Goal: Information Seeking & Learning: Check status

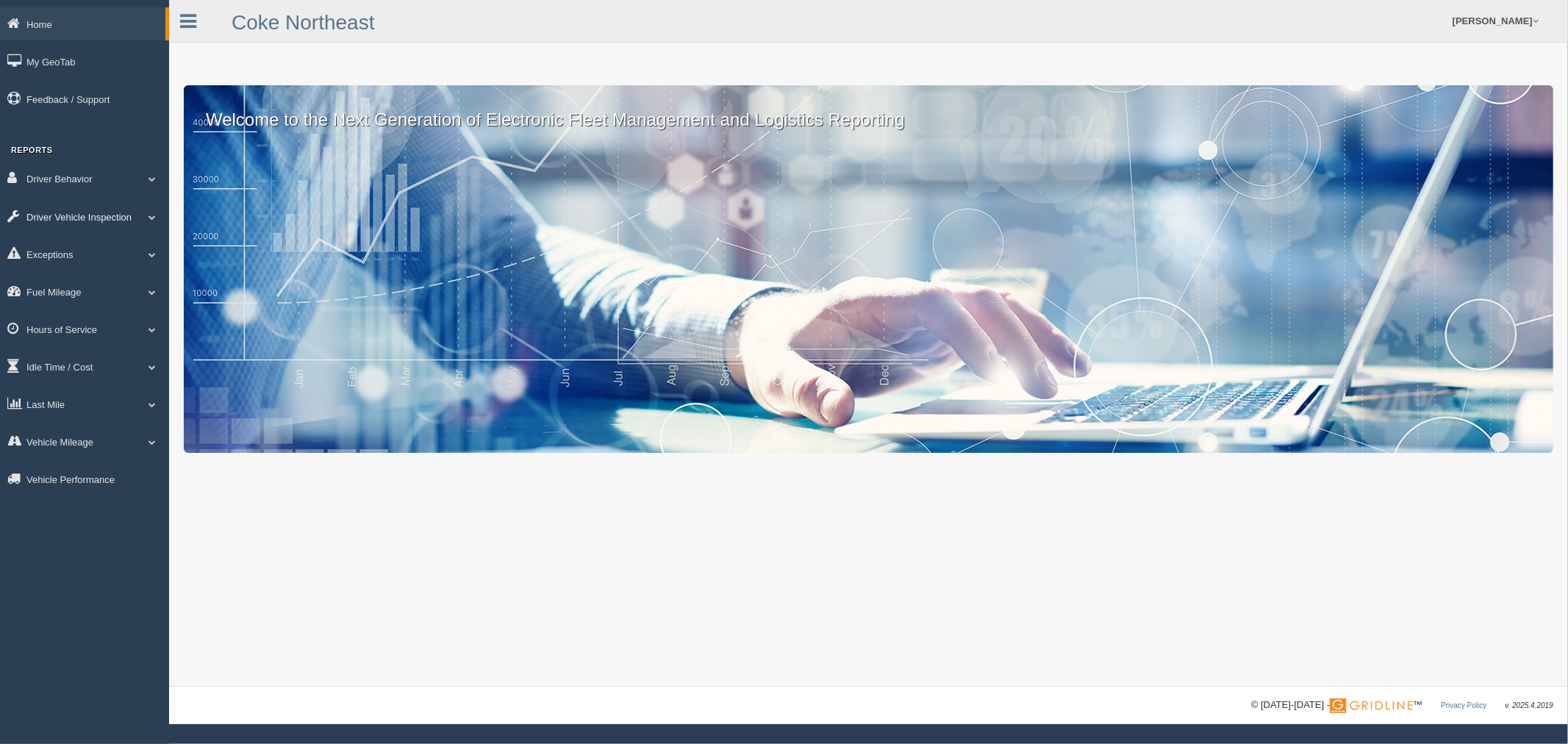
click at [92, 213] on link "Driver Vehicle Inspection" at bounding box center [84, 216] width 169 height 33
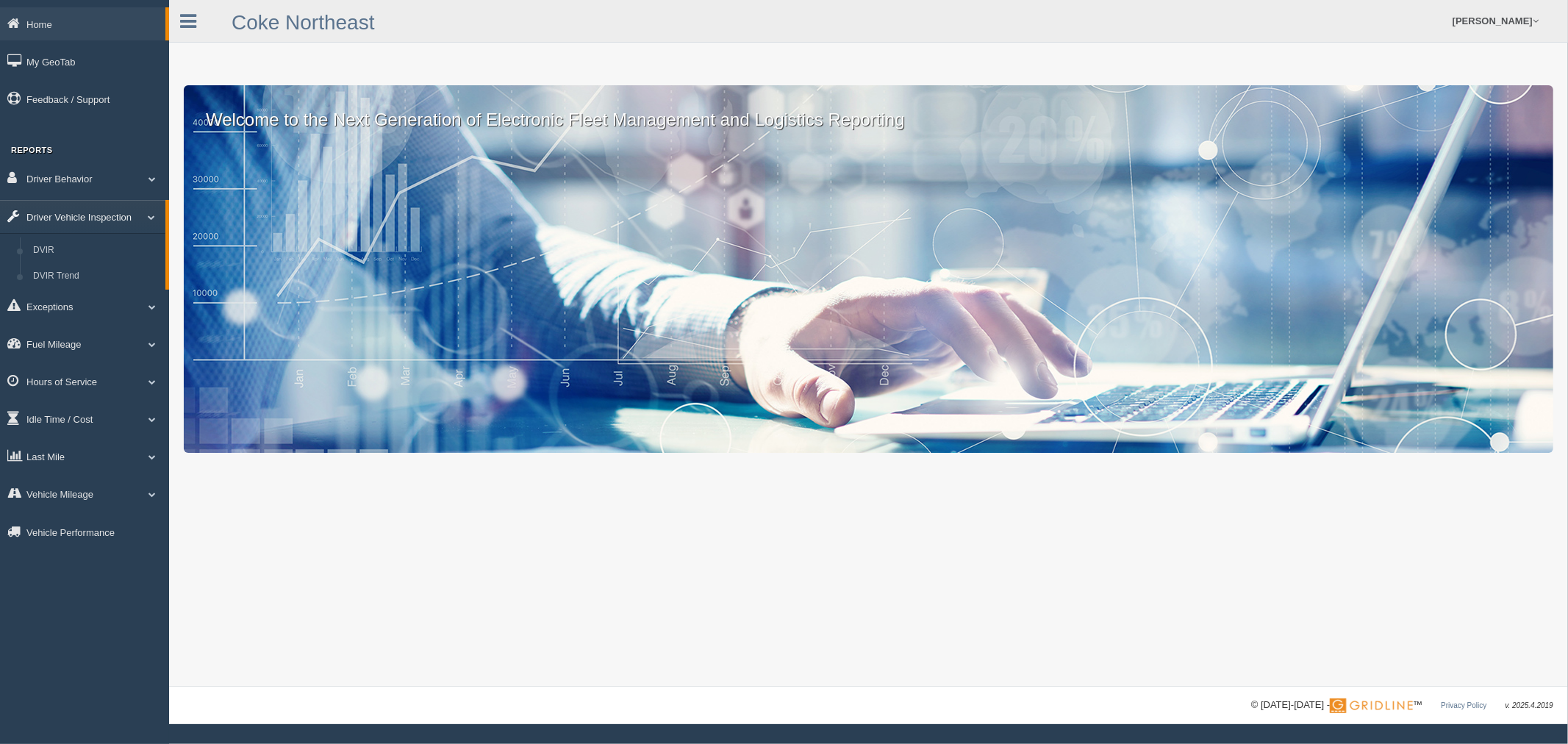
click at [92, 213] on link "Driver Vehicle Inspection" at bounding box center [82, 216] width 165 height 33
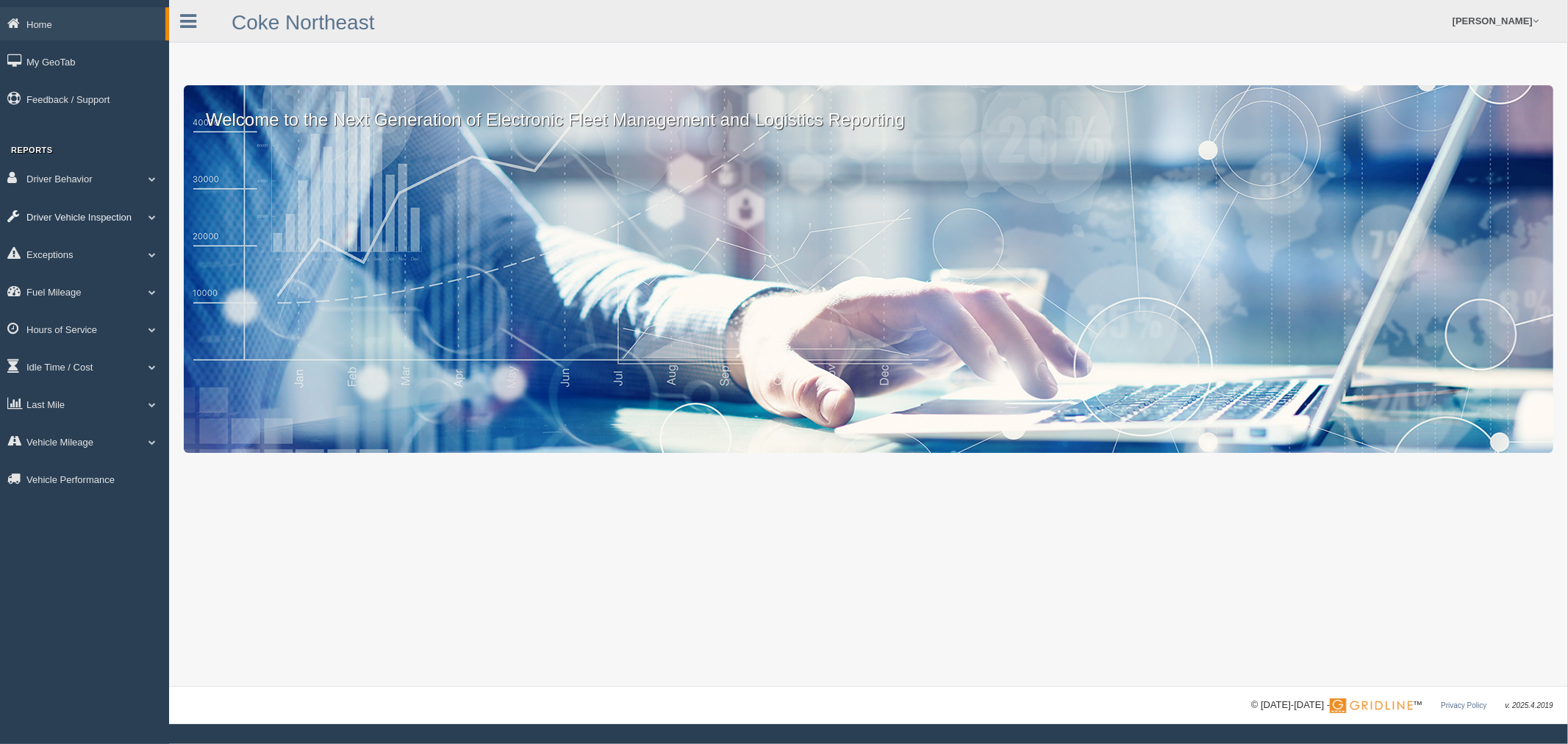
click at [92, 213] on link "Driver Vehicle Inspection" at bounding box center [84, 216] width 169 height 33
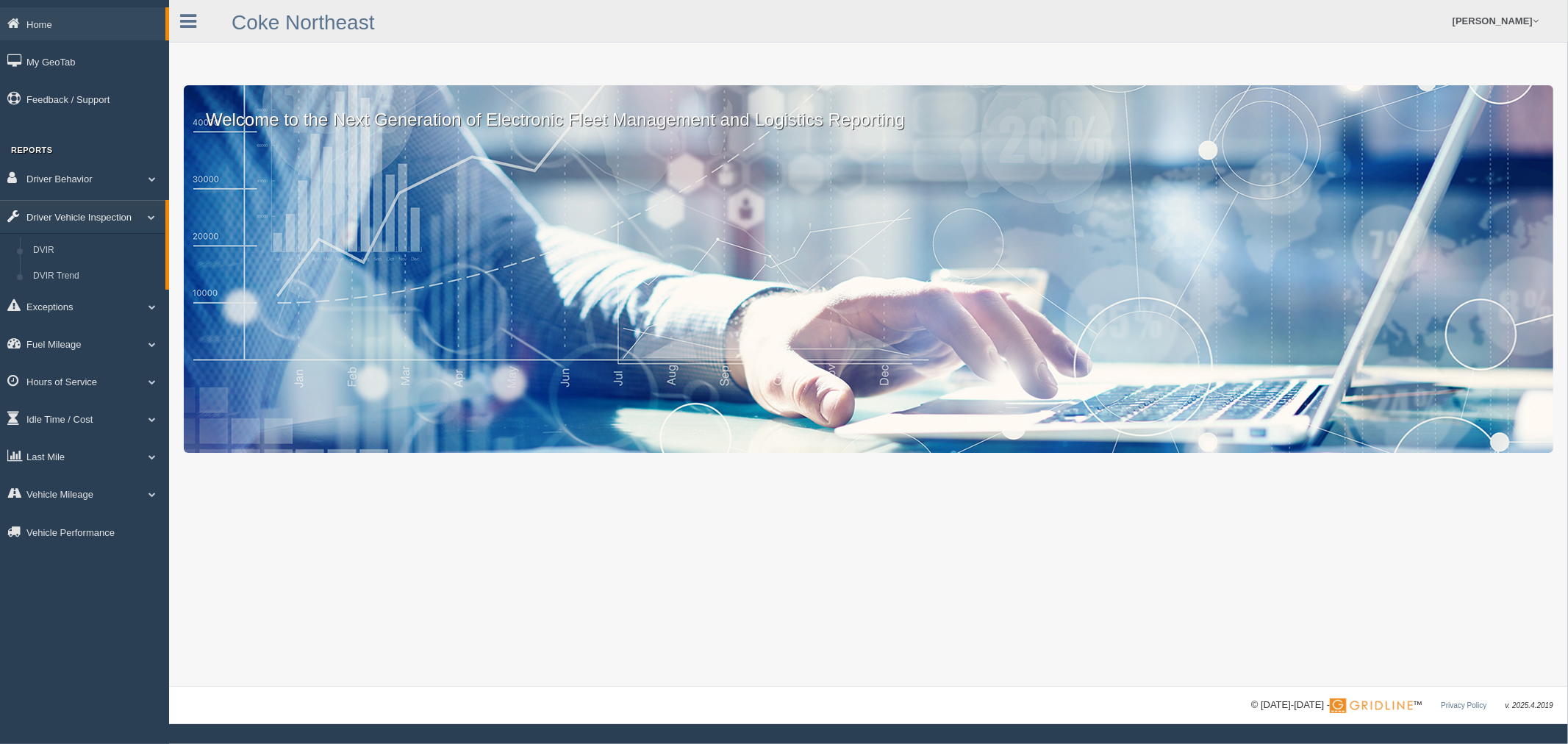
click at [92, 213] on link "Driver Vehicle Inspection" at bounding box center [82, 216] width 165 height 33
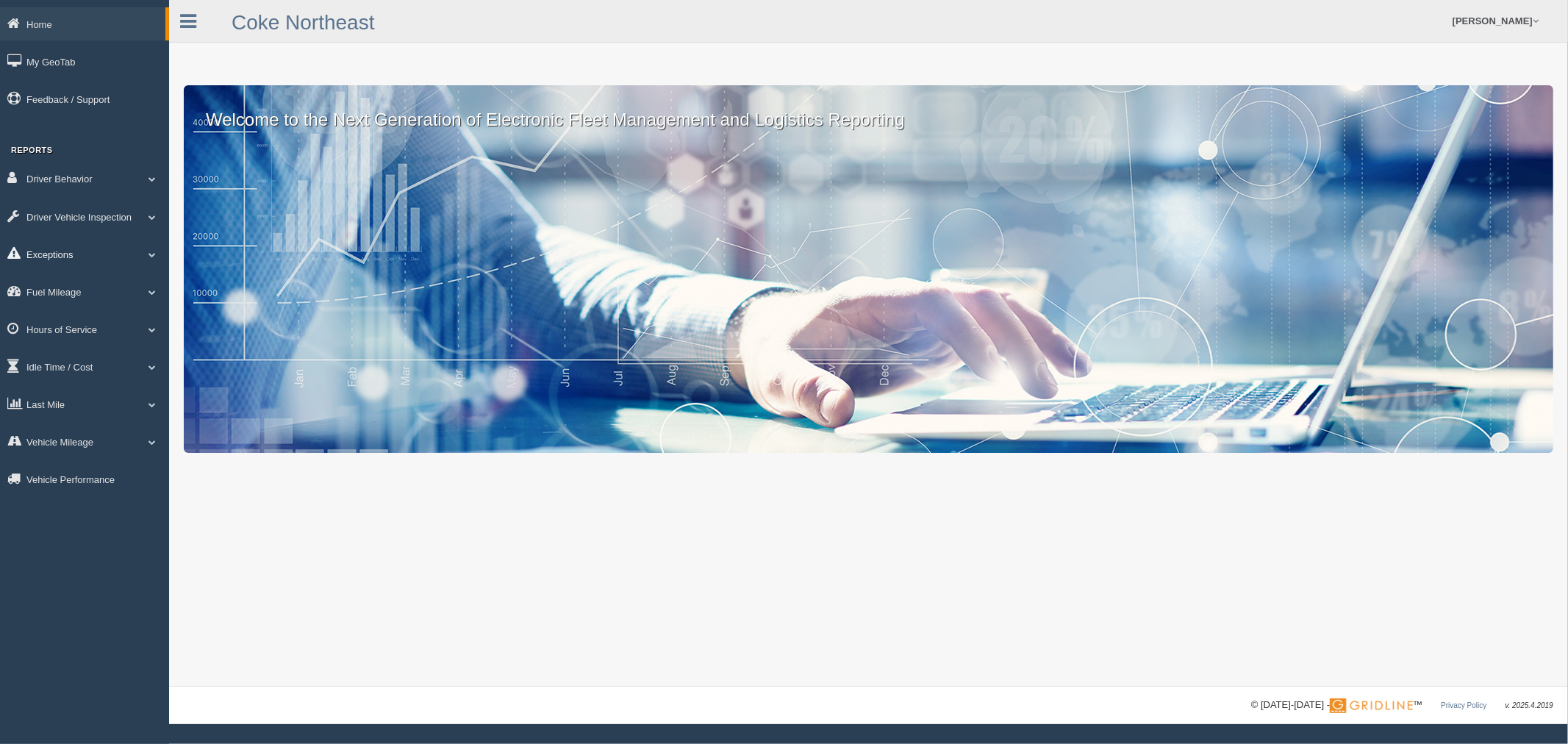
click at [63, 253] on link "Exceptions" at bounding box center [84, 253] width 169 height 33
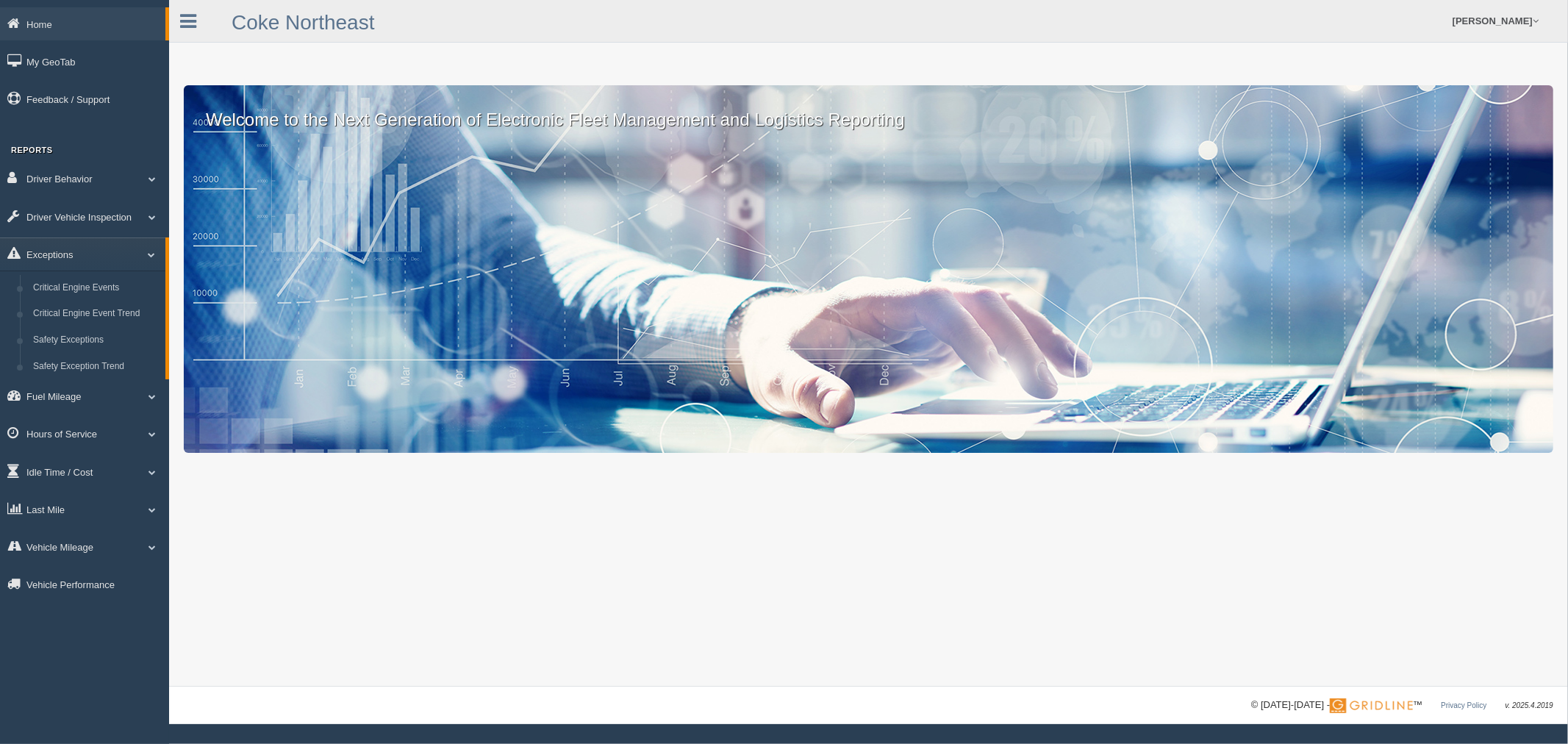
drag, startPoint x: 66, startPoint y: 509, endPoint x: 68, endPoint y: 519, distance: 10.2
click at [66, 509] on link "Last Mile" at bounding box center [84, 508] width 169 height 33
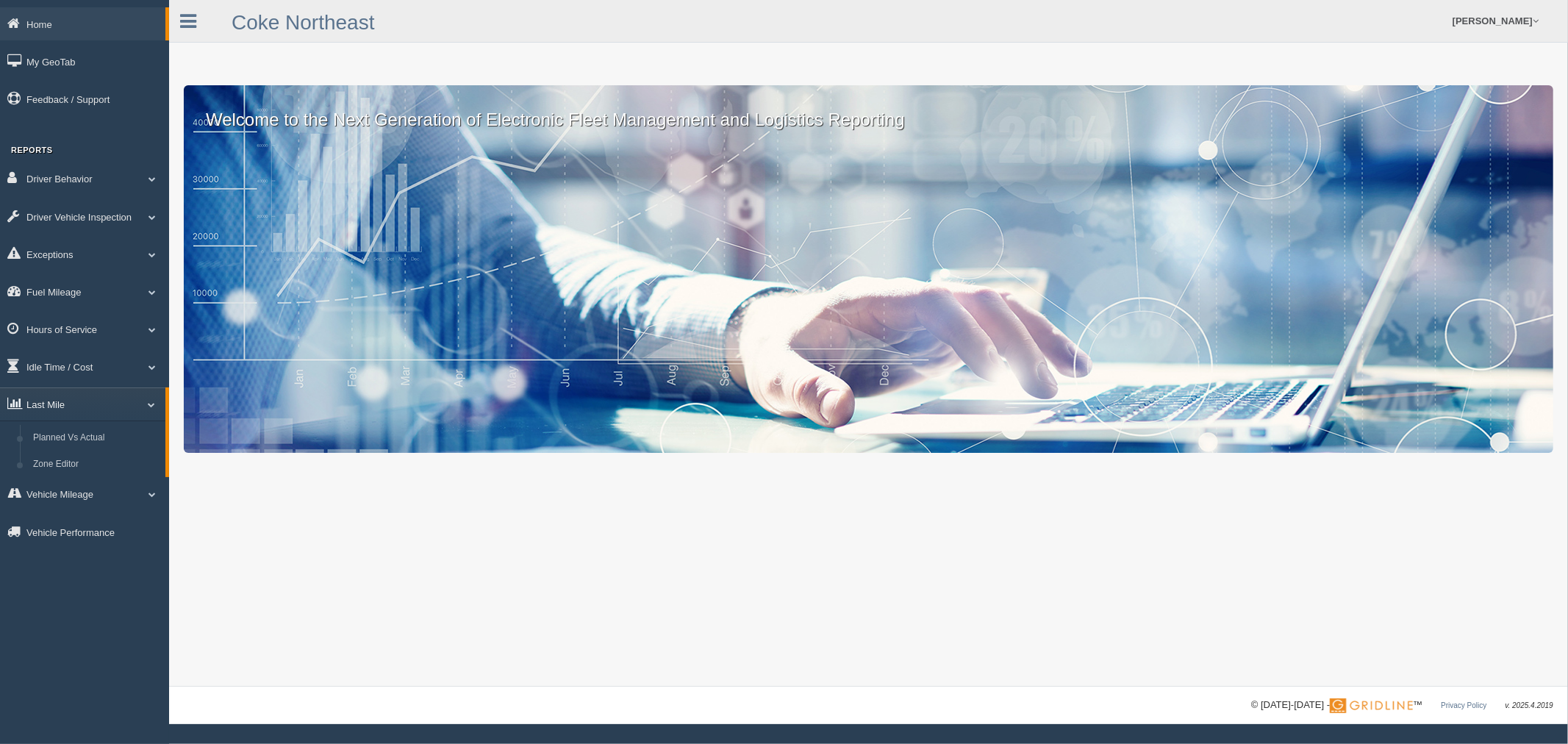
click at [71, 405] on link "Last Mile" at bounding box center [82, 403] width 165 height 33
click at [71, 329] on link "Hours of Service" at bounding box center [84, 329] width 169 height 33
click at [64, 363] on link "HOS Violations" at bounding box center [95, 363] width 139 height 26
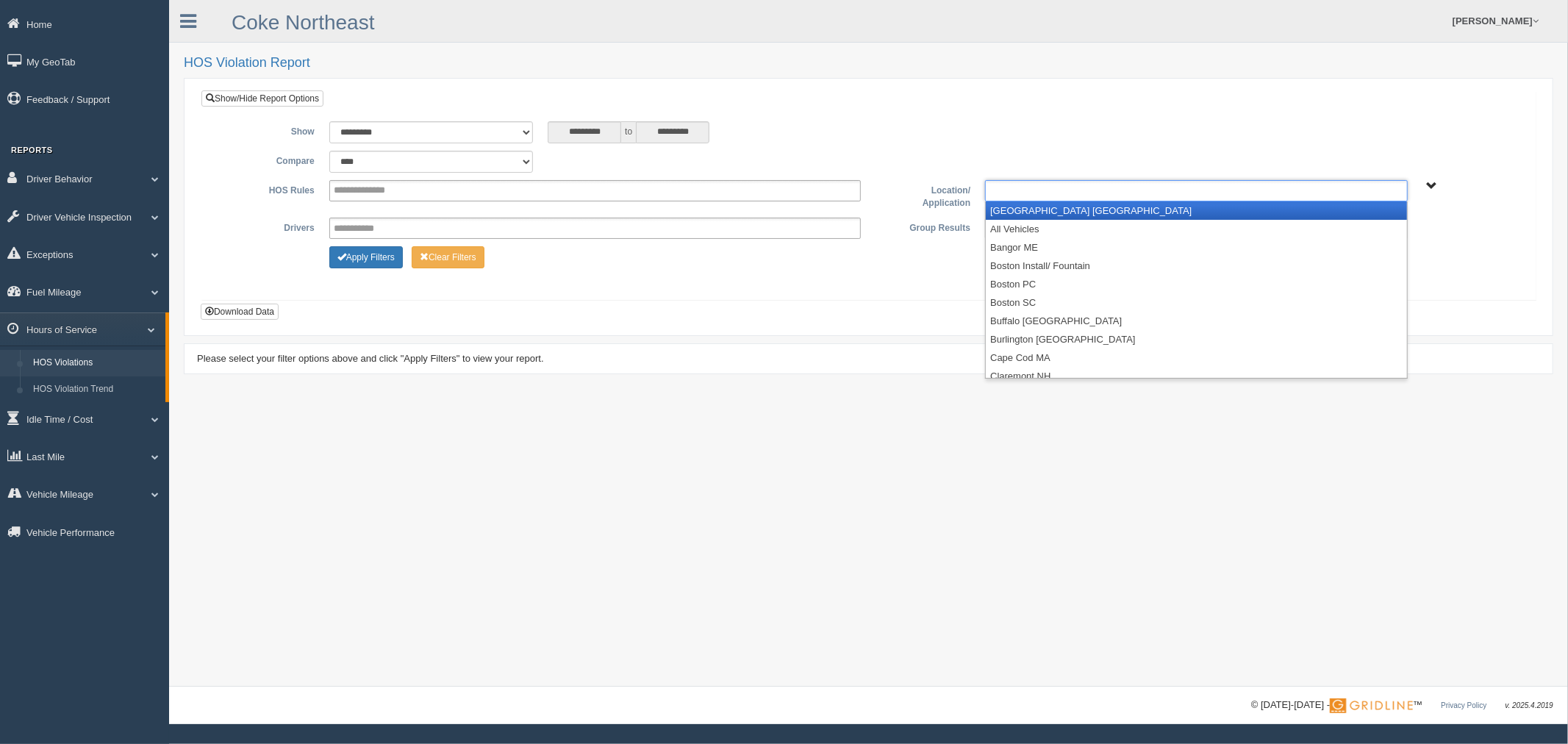
click at [1016, 195] on input "text" at bounding box center [1021, 190] width 64 height 19
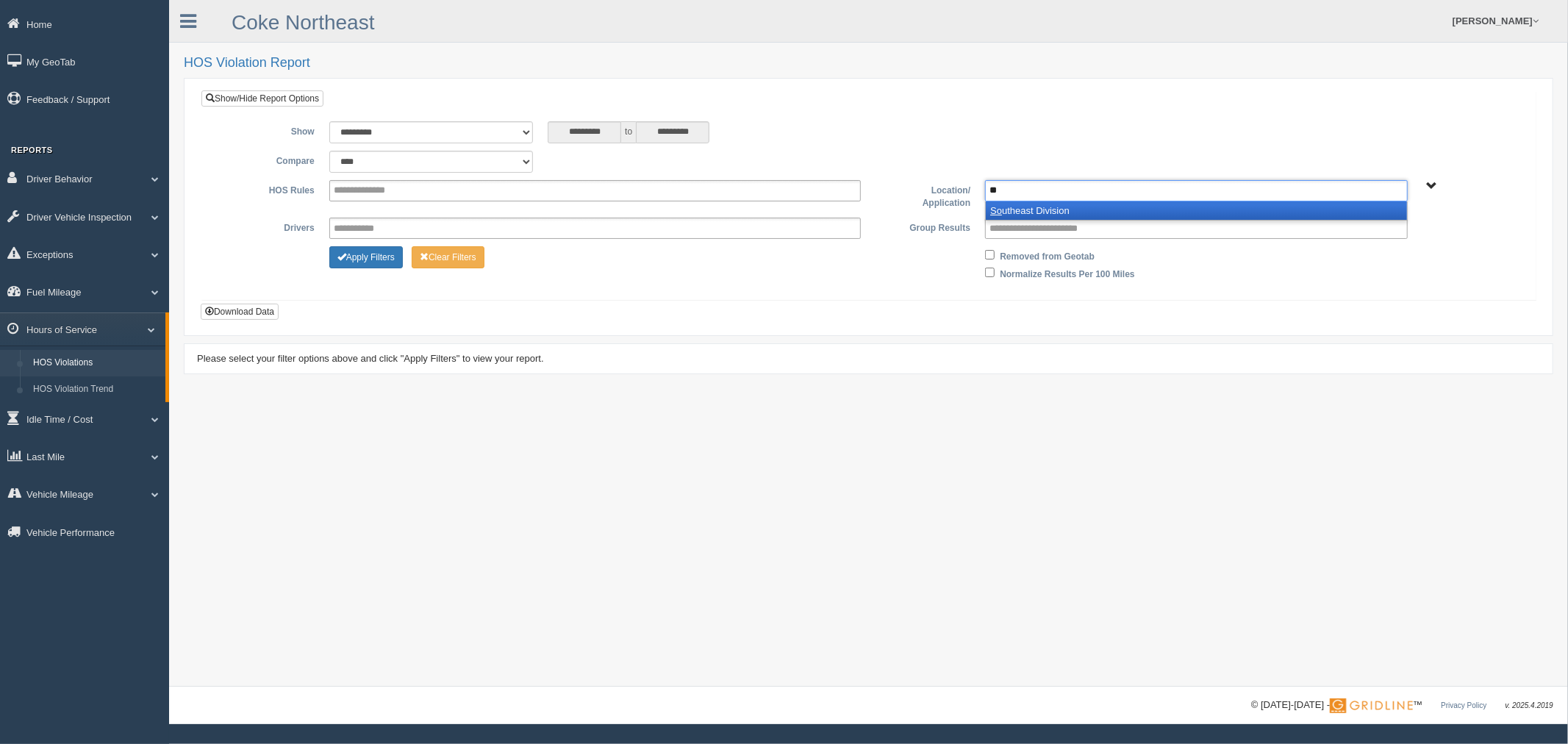
type input "**"
click at [1024, 211] on li "So utheast Division" at bounding box center [1195, 211] width 421 height 19
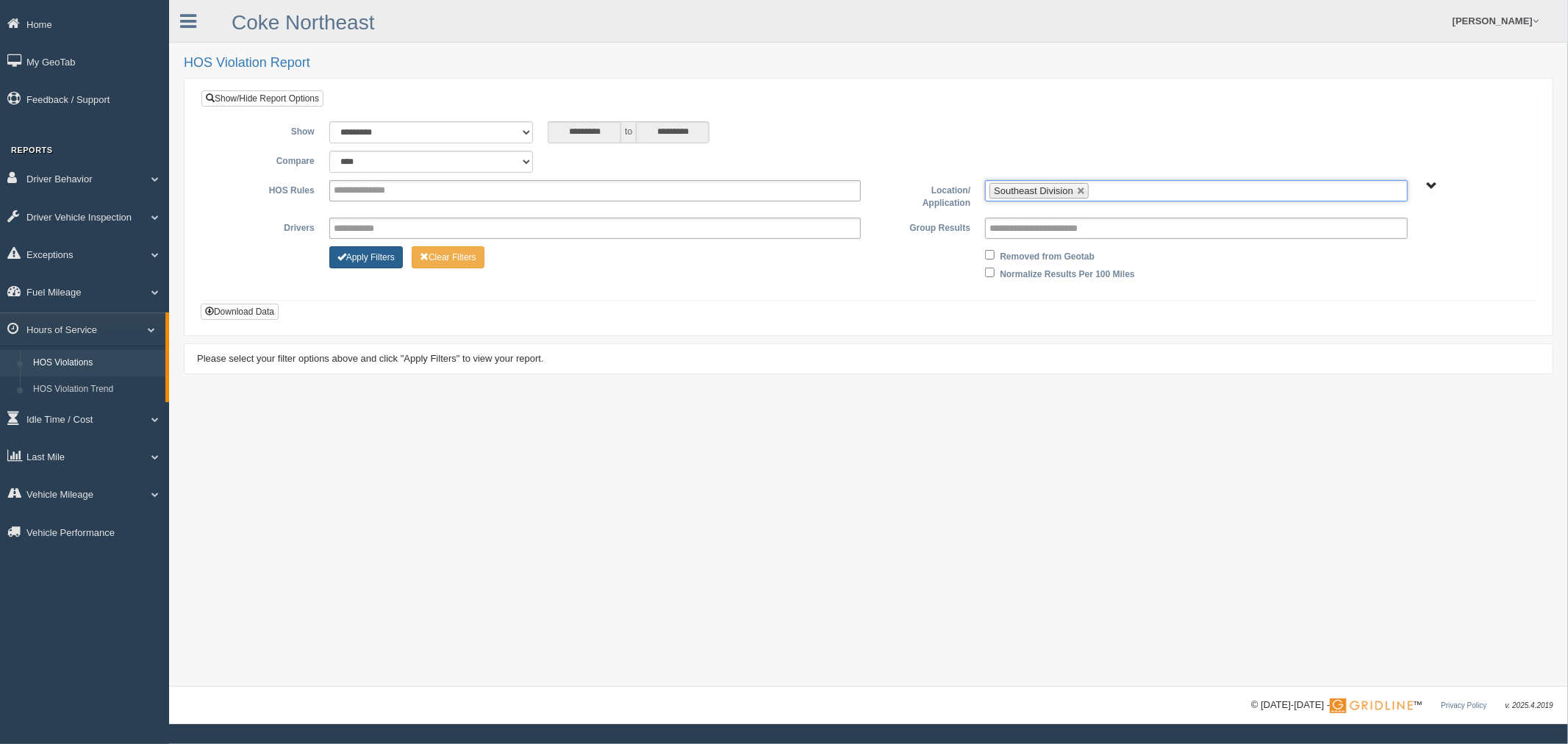
click at [385, 255] on button "Apply Filters" at bounding box center [366, 258] width 74 height 22
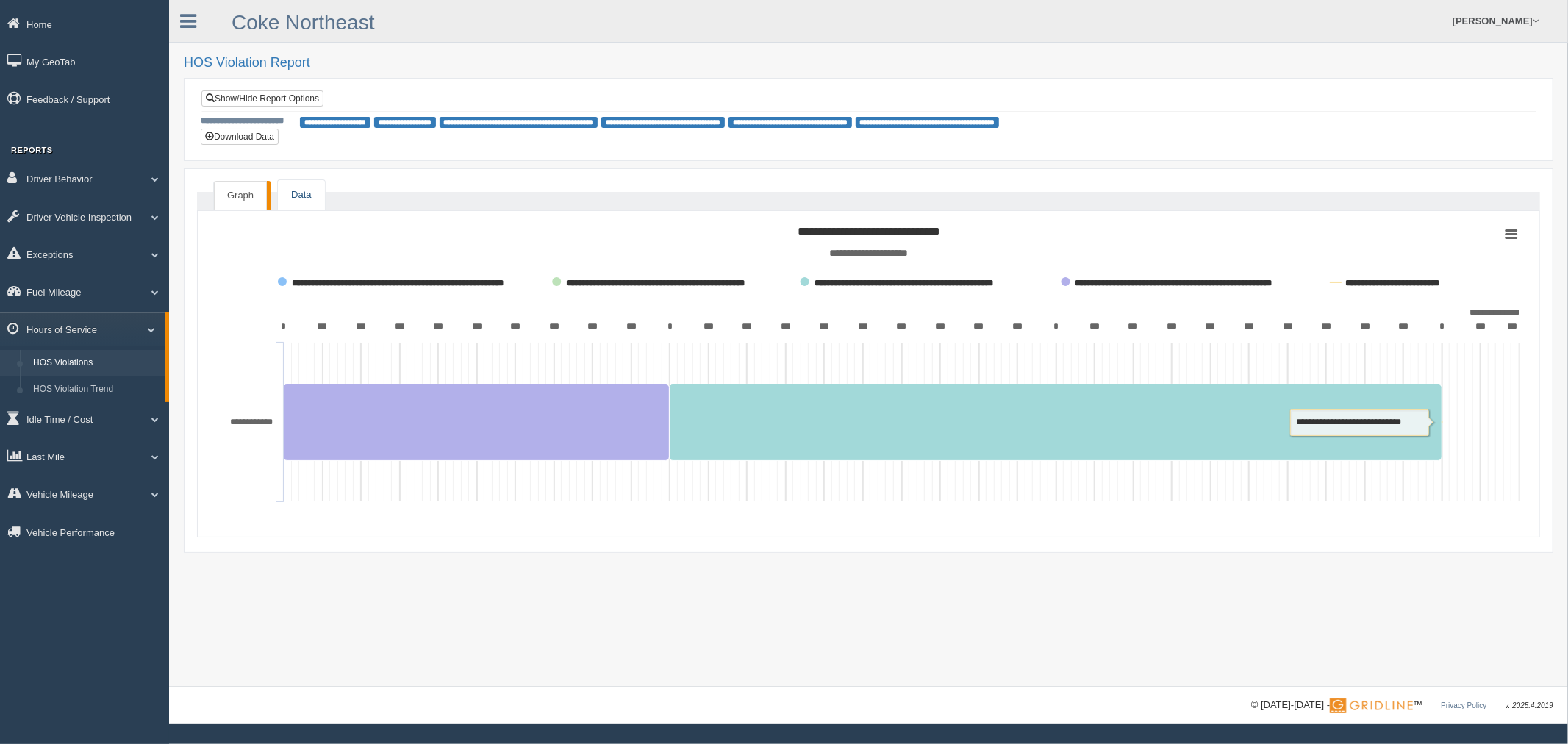
click at [305, 189] on link "Data" at bounding box center [302, 195] width 47 height 30
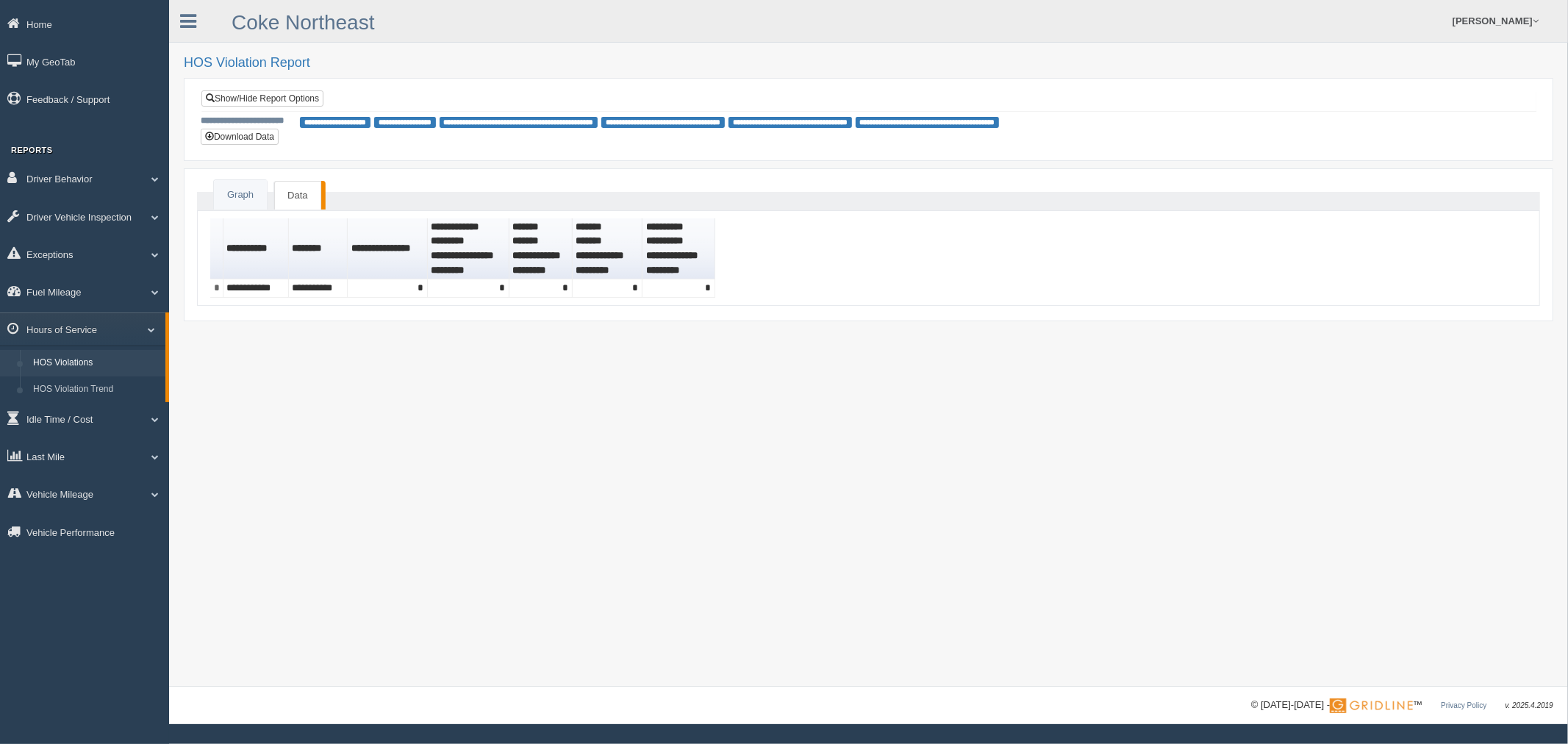
drag, startPoint x: 295, startPoint y: 350, endPoint x: 173, endPoint y: 287, distance: 137.3
click at [236, 319] on div "**********" at bounding box center [869, 343] width 1399 height 686
